Goal: Transaction & Acquisition: Book appointment/travel/reservation

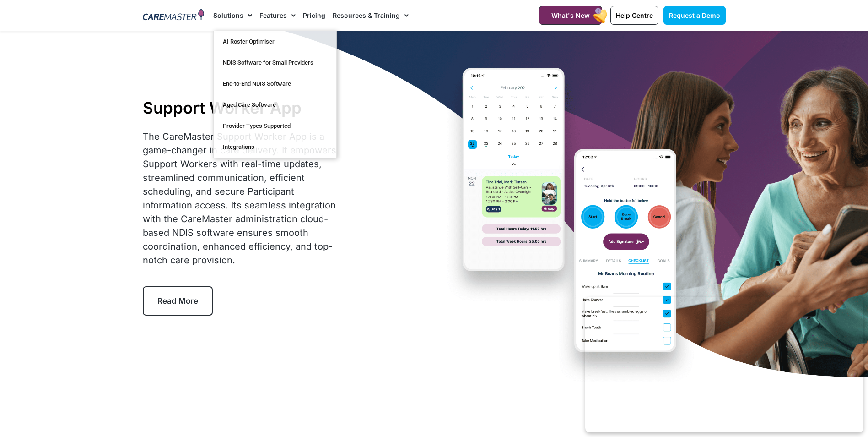
click at [308, 16] on link "Pricing" at bounding box center [314, 15] width 22 height 31
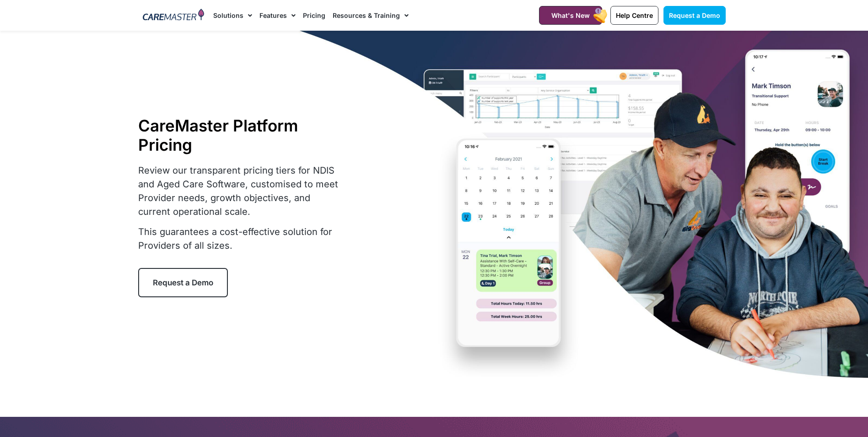
click at [311, 12] on link "Pricing" at bounding box center [314, 15] width 22 height 31
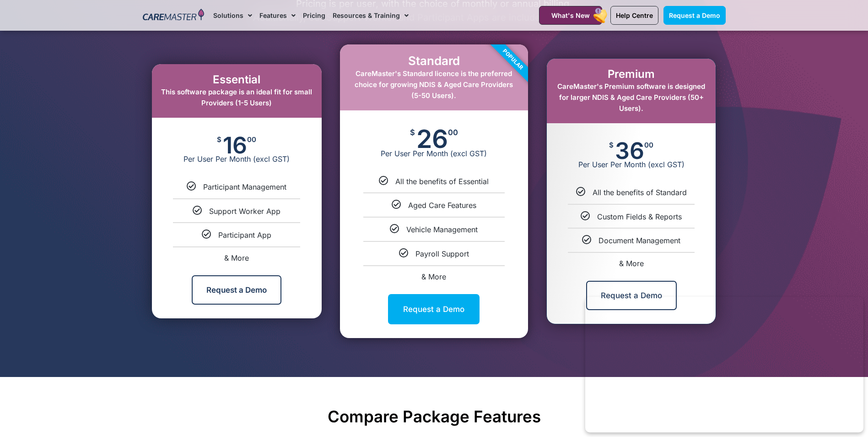
scroll to position [481, 0]
